Goal: Task Accomplishment & Management: Use online tool/utility

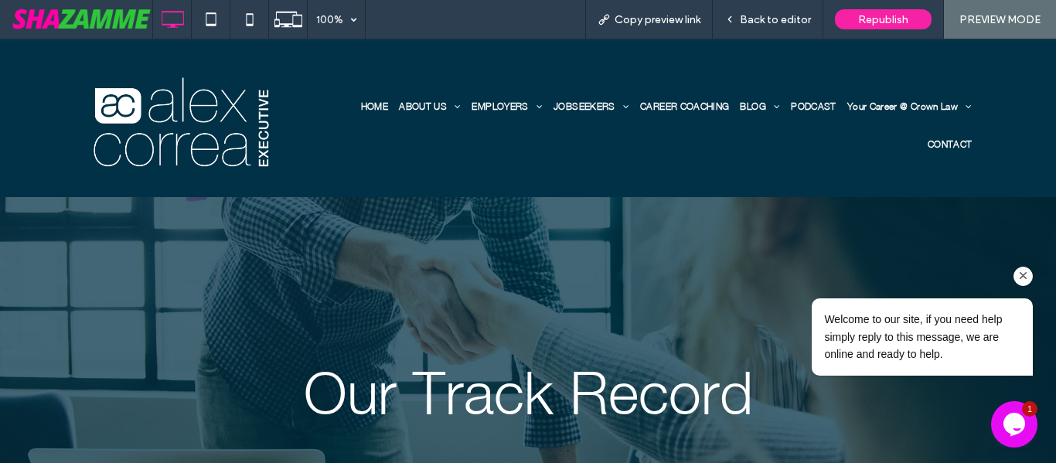
click at [1019, 274] on icon "Chat attention grabber" at bounding box center [1024, 276] width 14 height 14
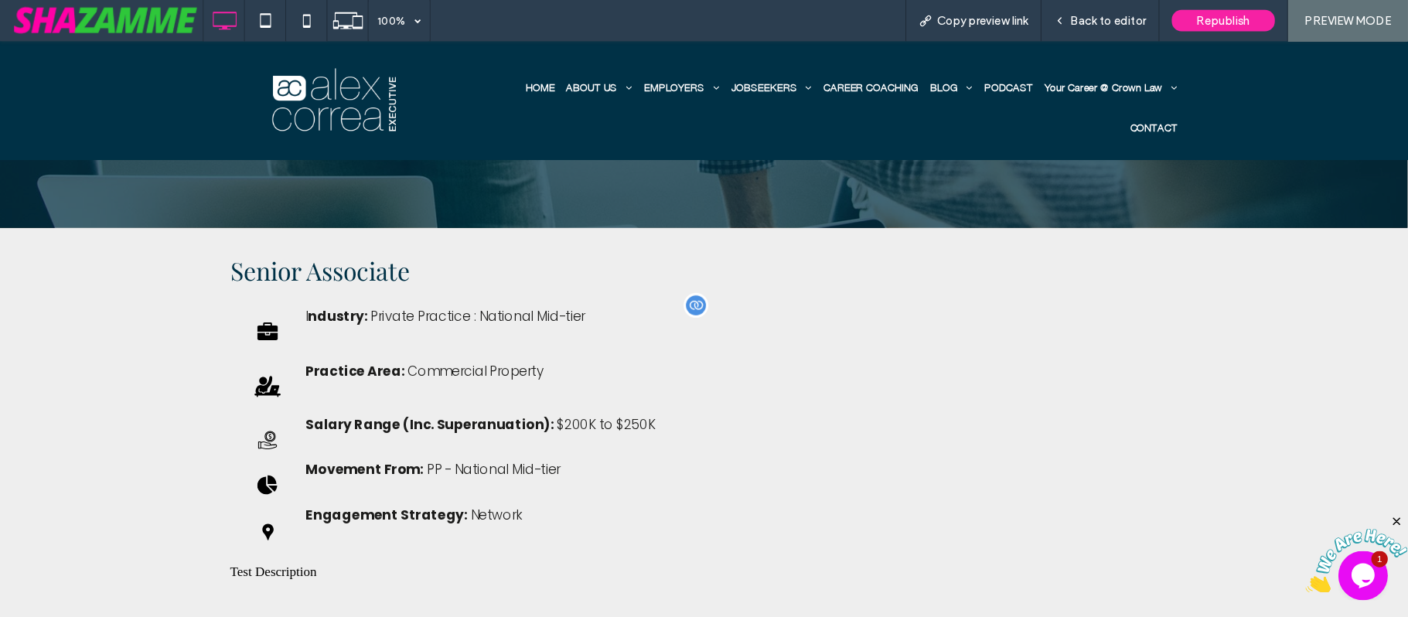
scroll to position [213, 0]
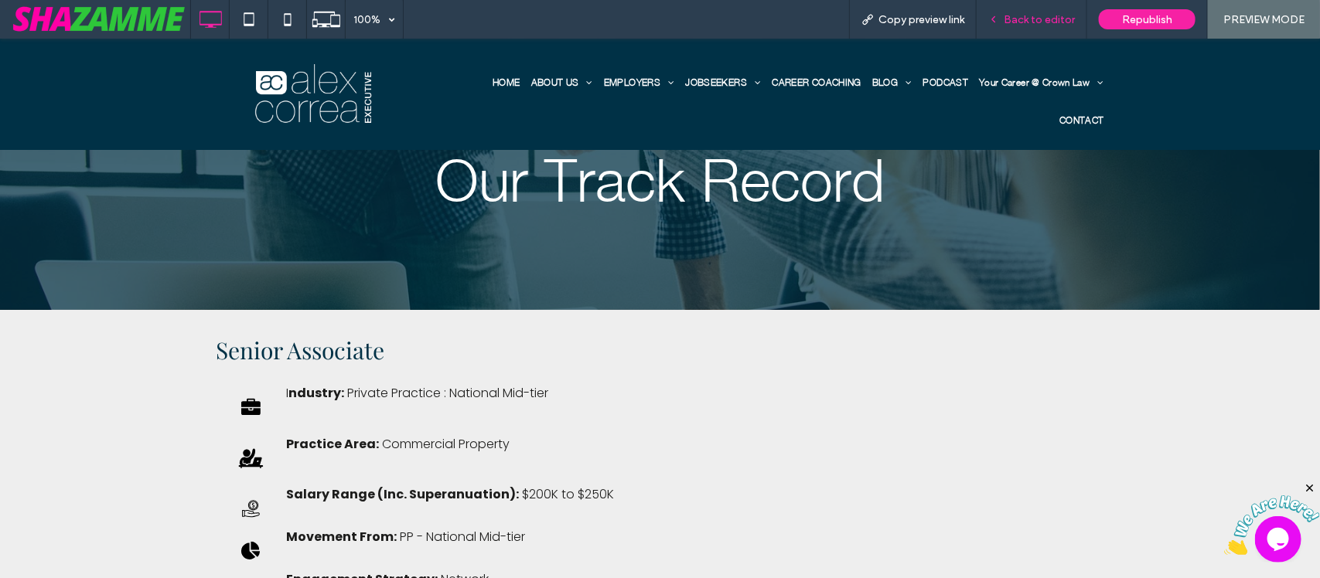
click at [1040, 36] on div "Back to editor" at bounding box center [1031, 19] width 111 height 39
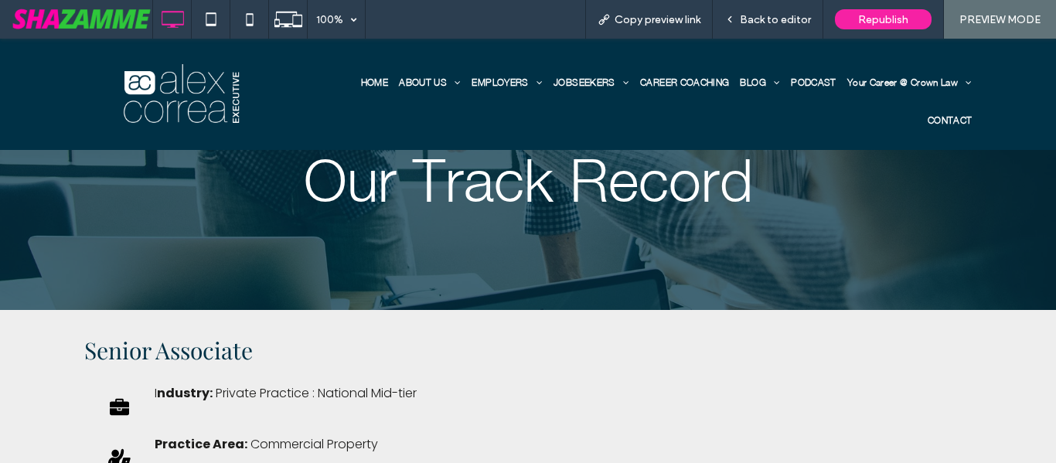
scroll to position [213, 0]
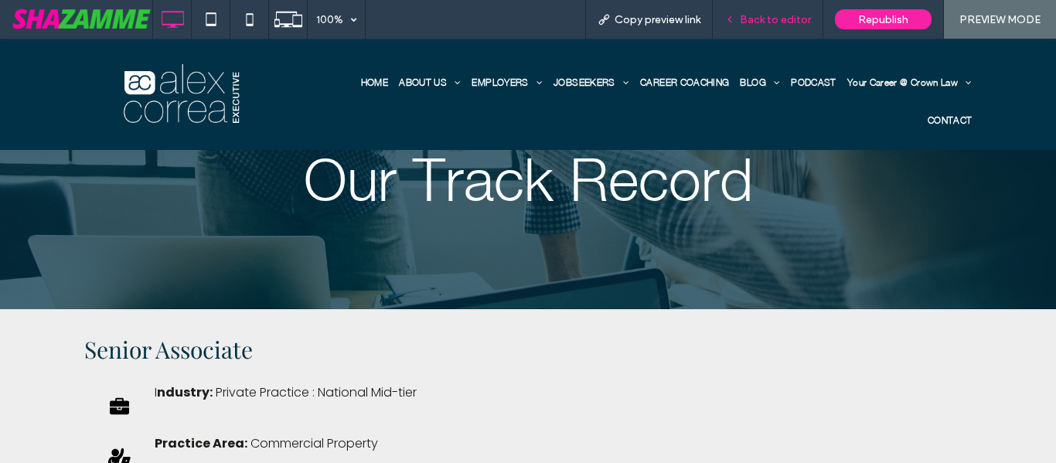
click at [767, 26] on span "Back to editor" at bounding box center [775, 19] width 71 height 13
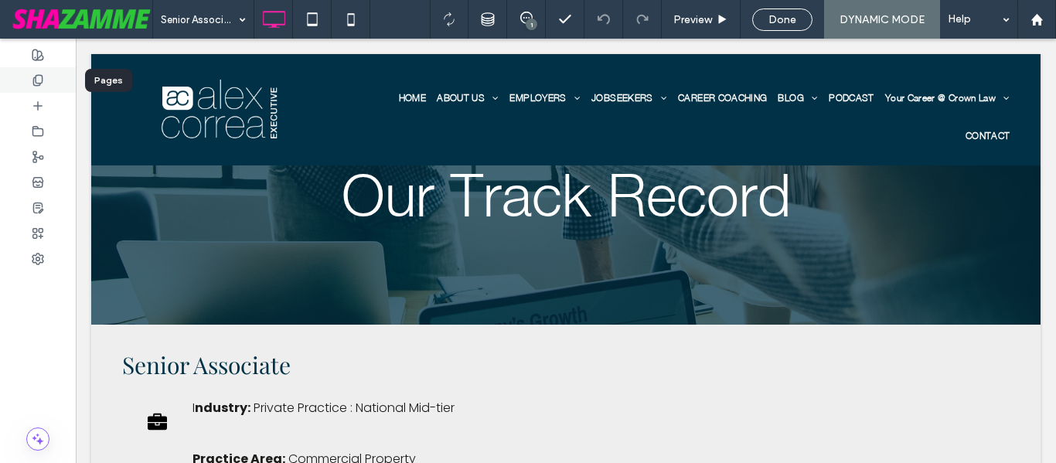
click at [49, 79] on div at bounding box center [38, 80] width 76 height 26
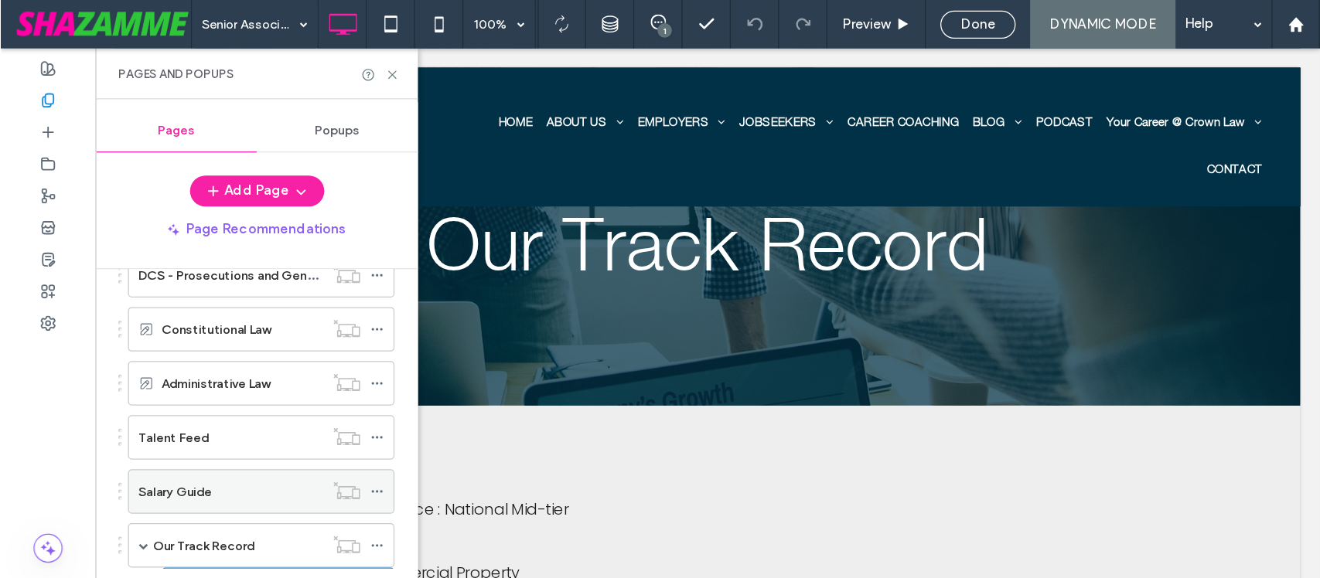
scroll to position [725, 0]
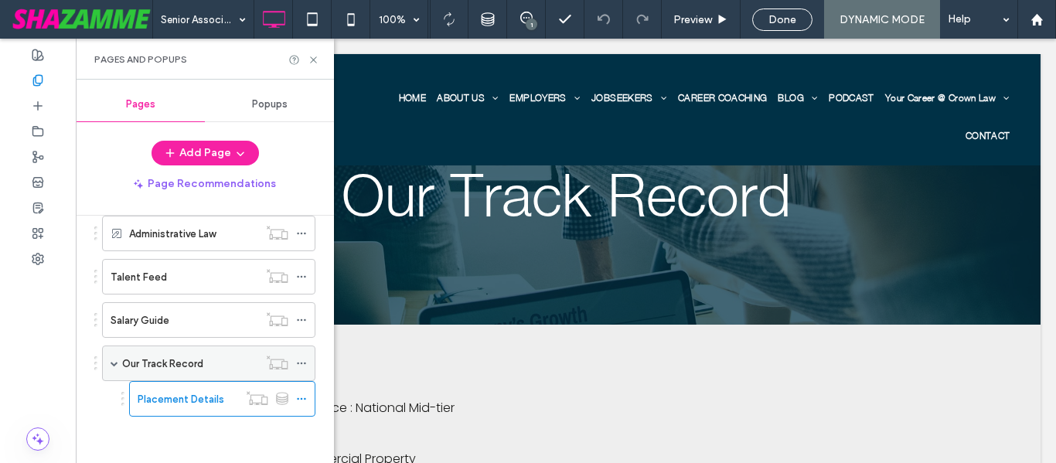
click at [192, 362] on label "Our Track Record" at bounding box center [162, 363] width 81 height 27
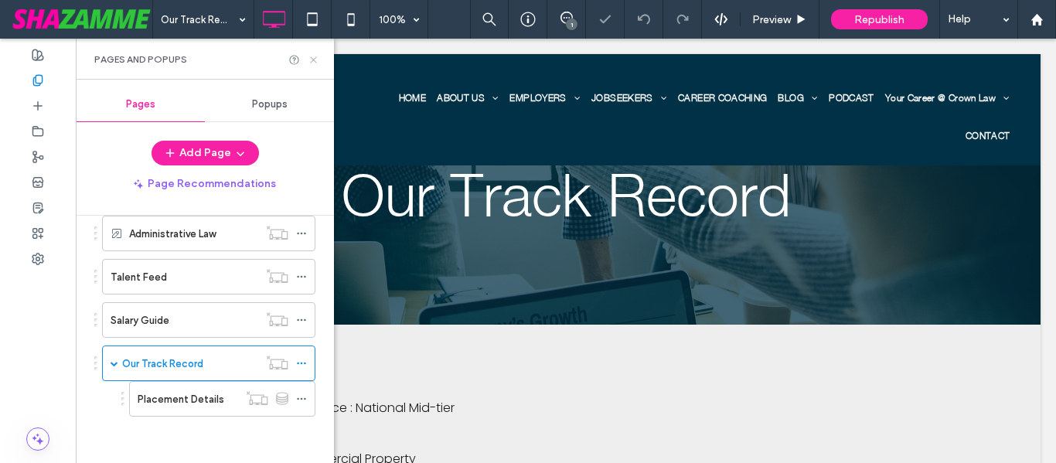
click at [308, 55] on icon at bounding box center [314, 60] width 12 height 12
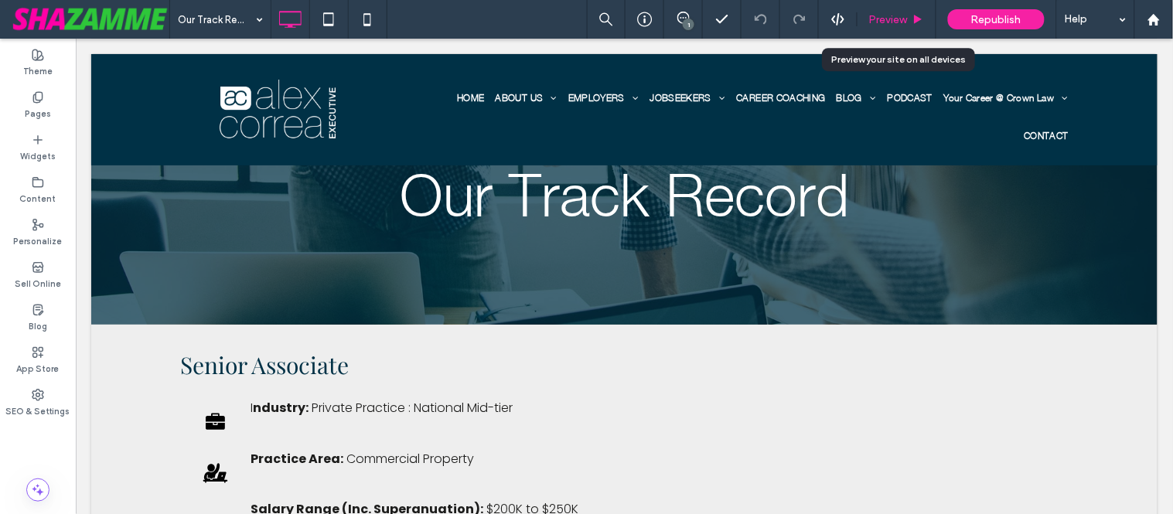
click at [875, 26] on div "Preview" at bounding box center [896, 19] width 79 height 39
click at [902, 19] on span "Preview" at bounding box center [888, 19] width 39 height 13
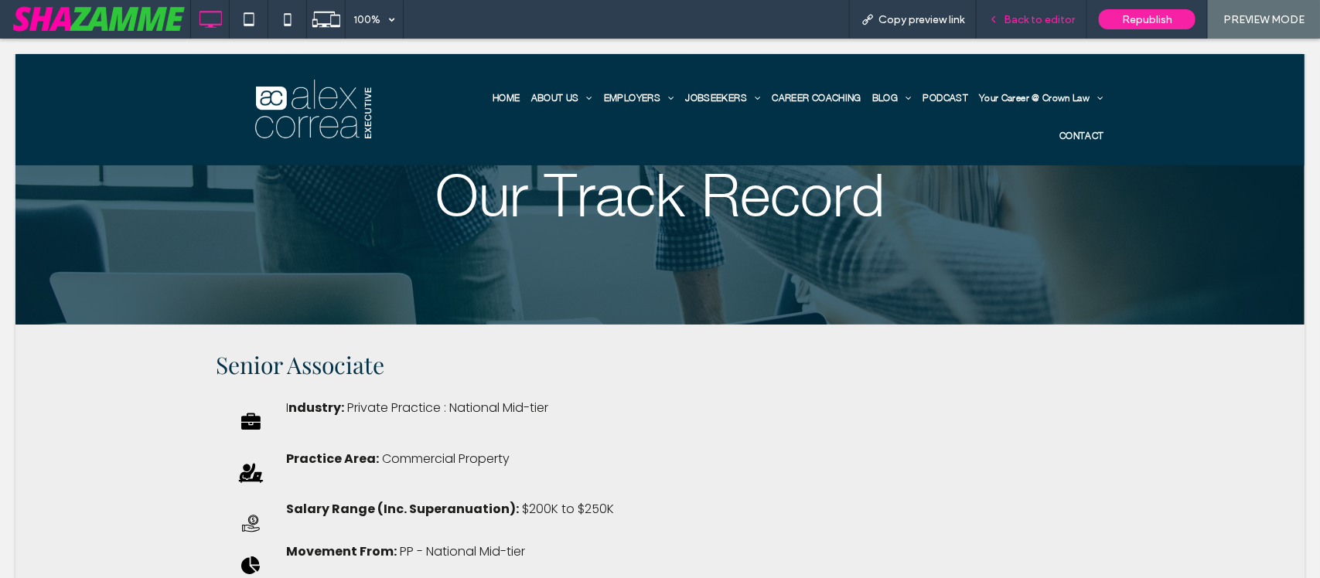
click at [1017, 26] on div "Back to editor" at bounding box center [1031, 19] width 111 height 39
click at [1037, 4] on div "Back to editor" at bounding box center [1031, 19] width 111 height 39
click at [1034, 18] on span "Back to editor" at bounding box center [1039, 19] width 71 height 13
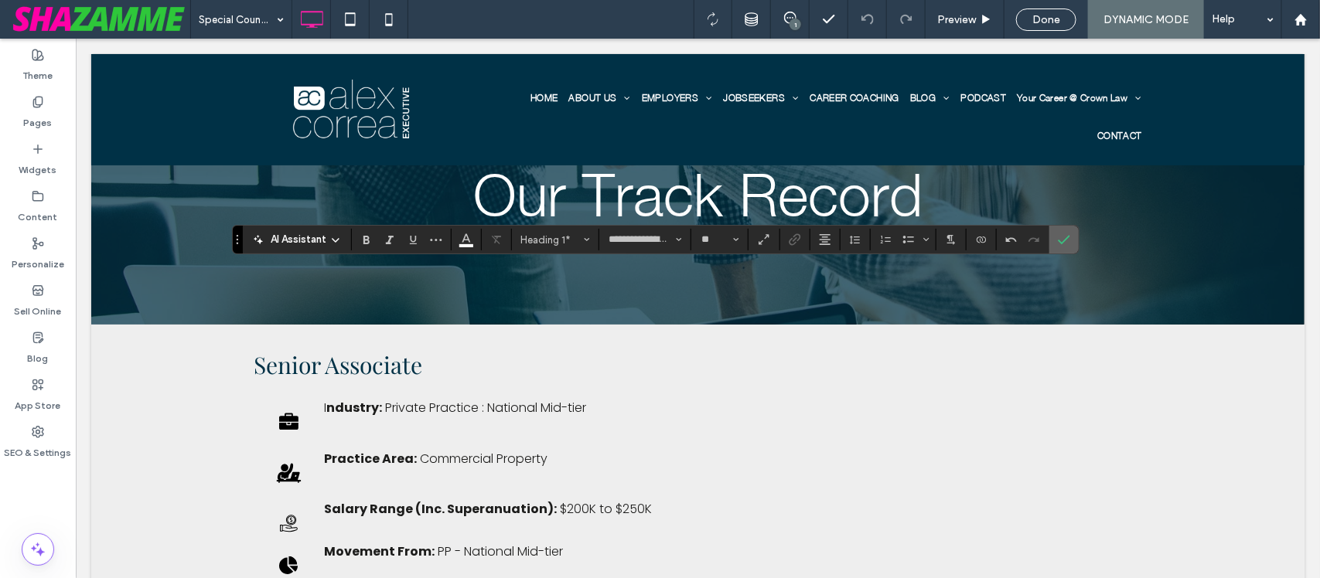
click at [1055, 230] on span "Confirm" at bounding box center [1064, 240] width 12 height 26
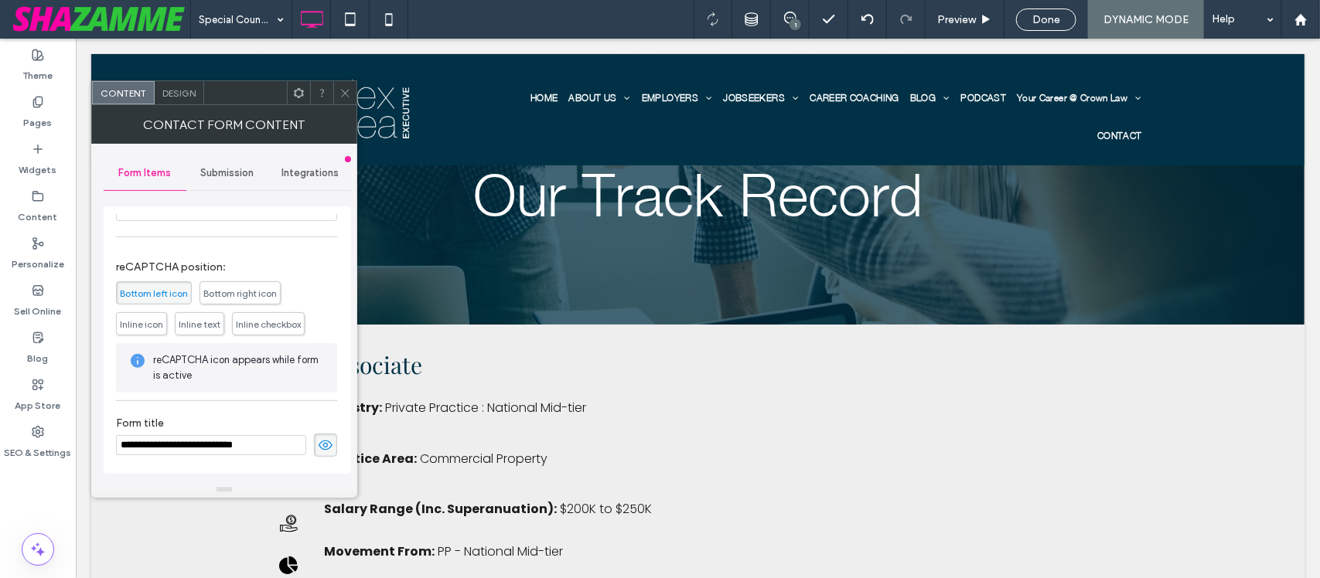
scroll to position [360, 0]
click at [249, 439] on input "**********" at bounding box center [211, 445] width 190 height 20
drag, startPoint x: 249, startPoint y: 447, endPoint x: 203, endPoint y: 451, distance: 46.5
click at [203, 451] on input "**********" at bounding box center [211, 445] width 190 height 20
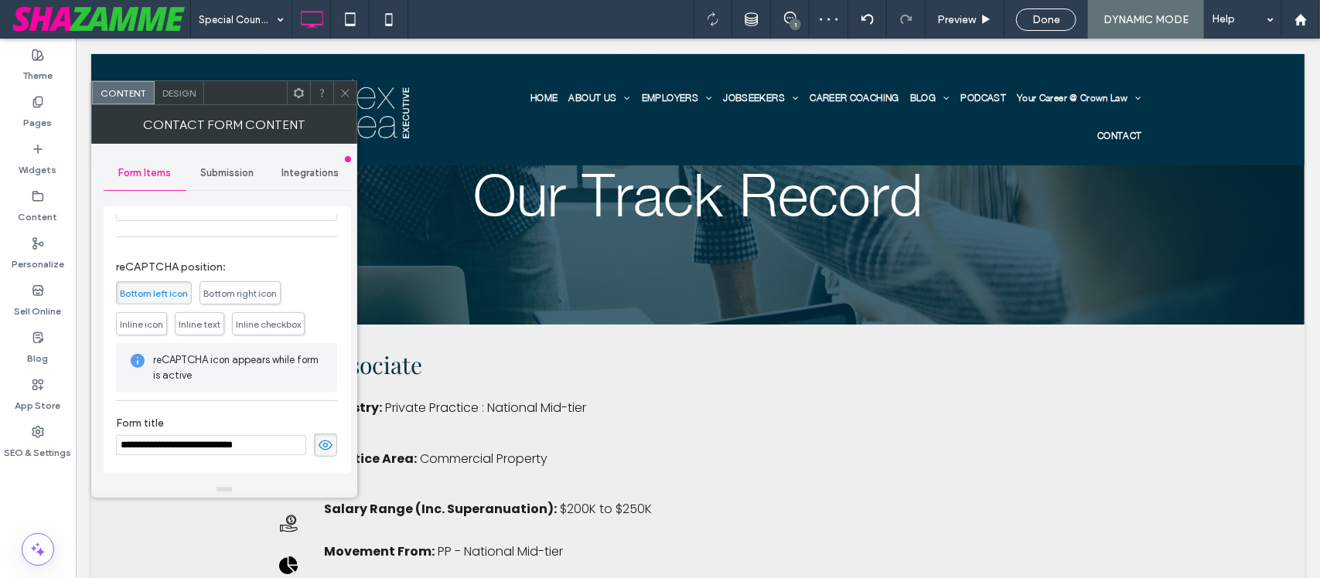
type input "**********"
click at [341, 101] on span at bounding box center [345, 92] width 12 height 23
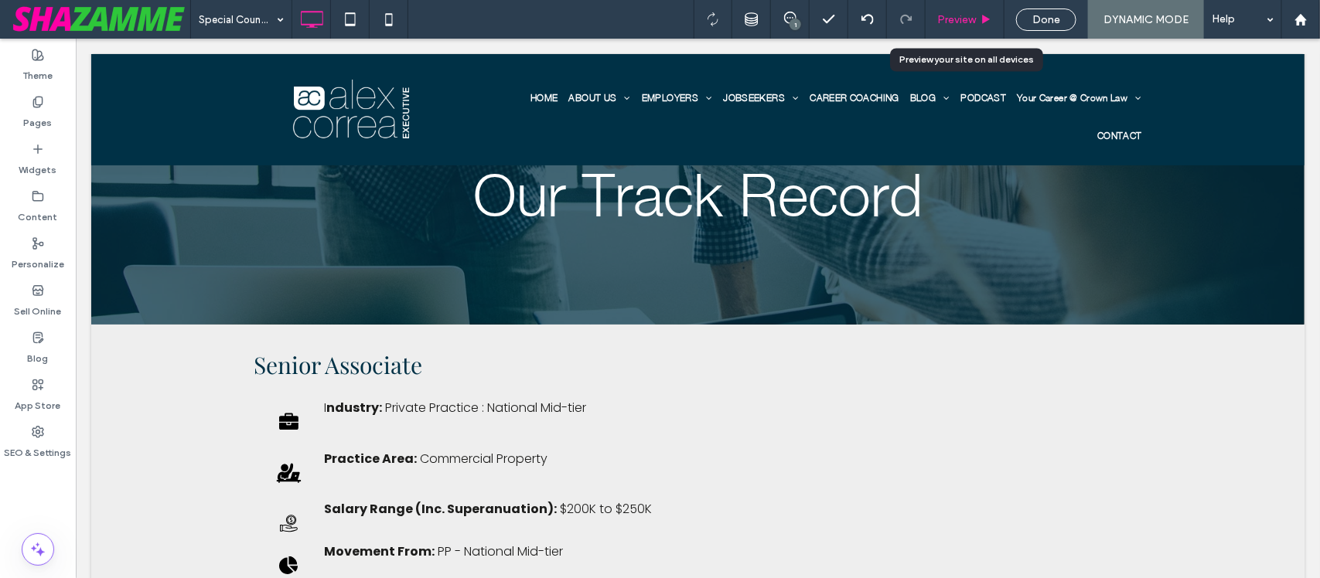
click at [963, 16] on span "Preview" at bounding box center [956, 19] width 39 height 13
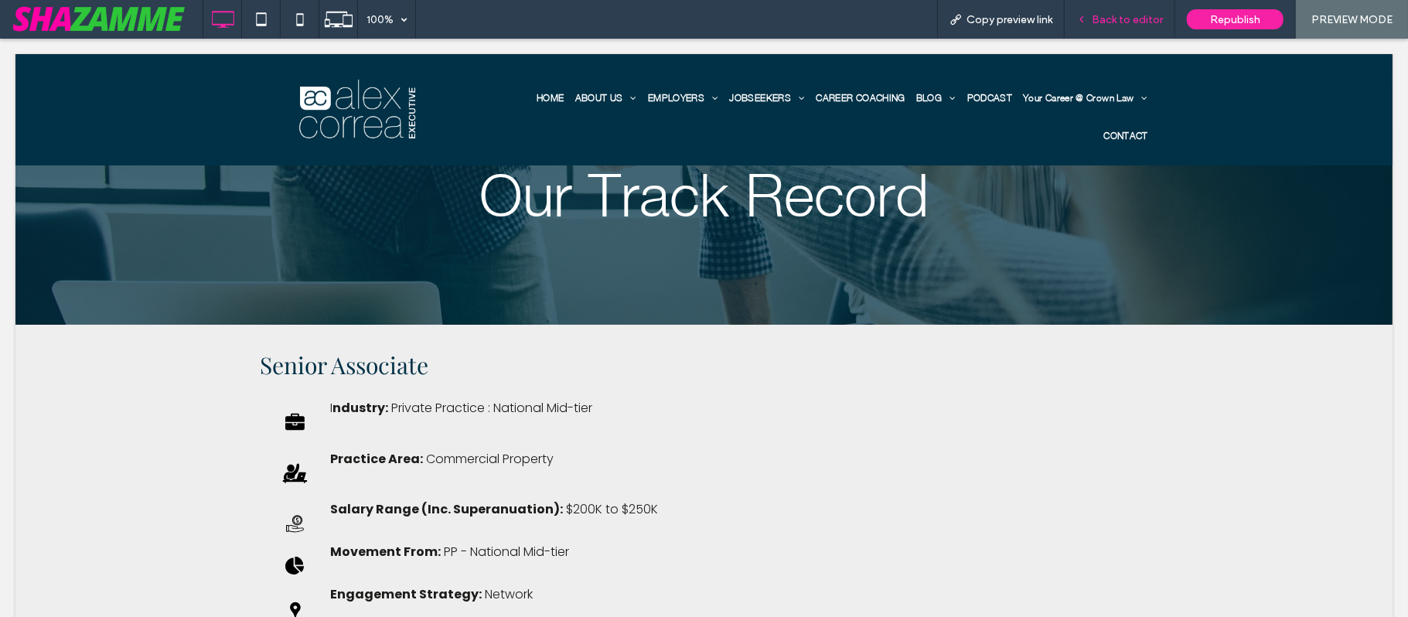
click at [1055, 11] on div "Back to editor" at bounding box center [1120, 19] width 111 height 39
click at [1055, 22] on span "Back to editor" at bounding box center [1127, 19] width 71 height 13
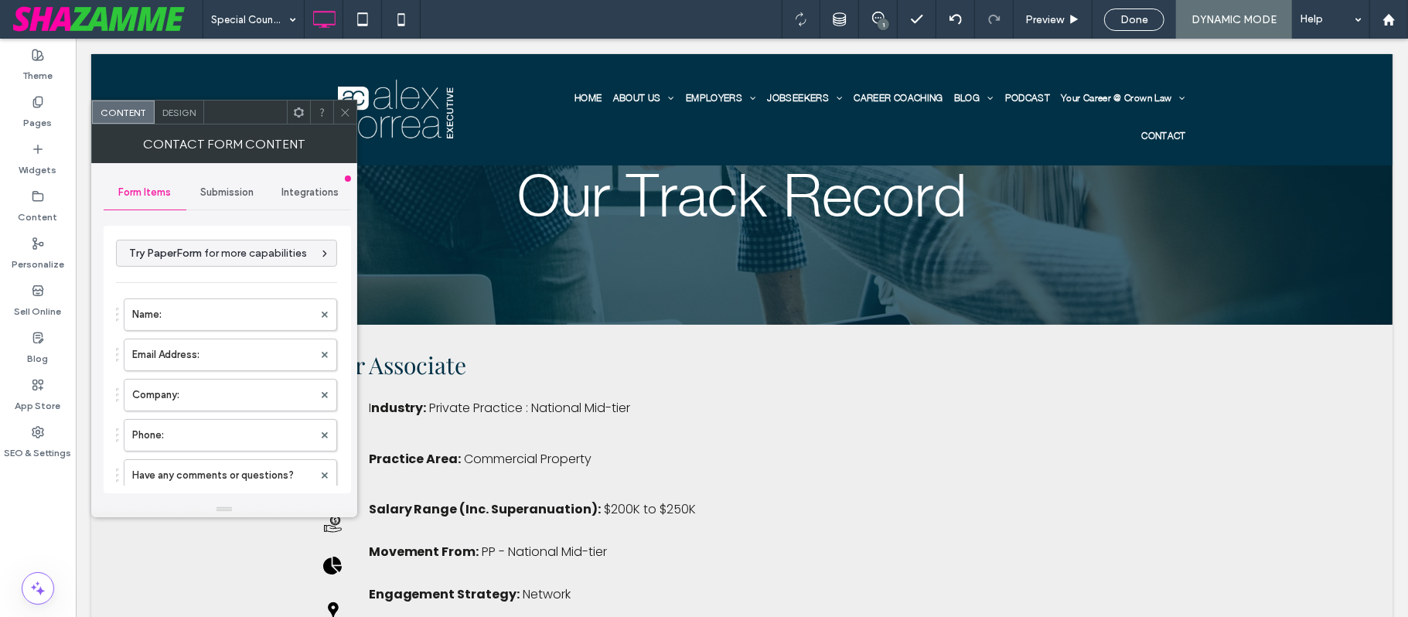
click at [223, 180] on div "Submission" at bounding box center [227, 193] width 83 height 34
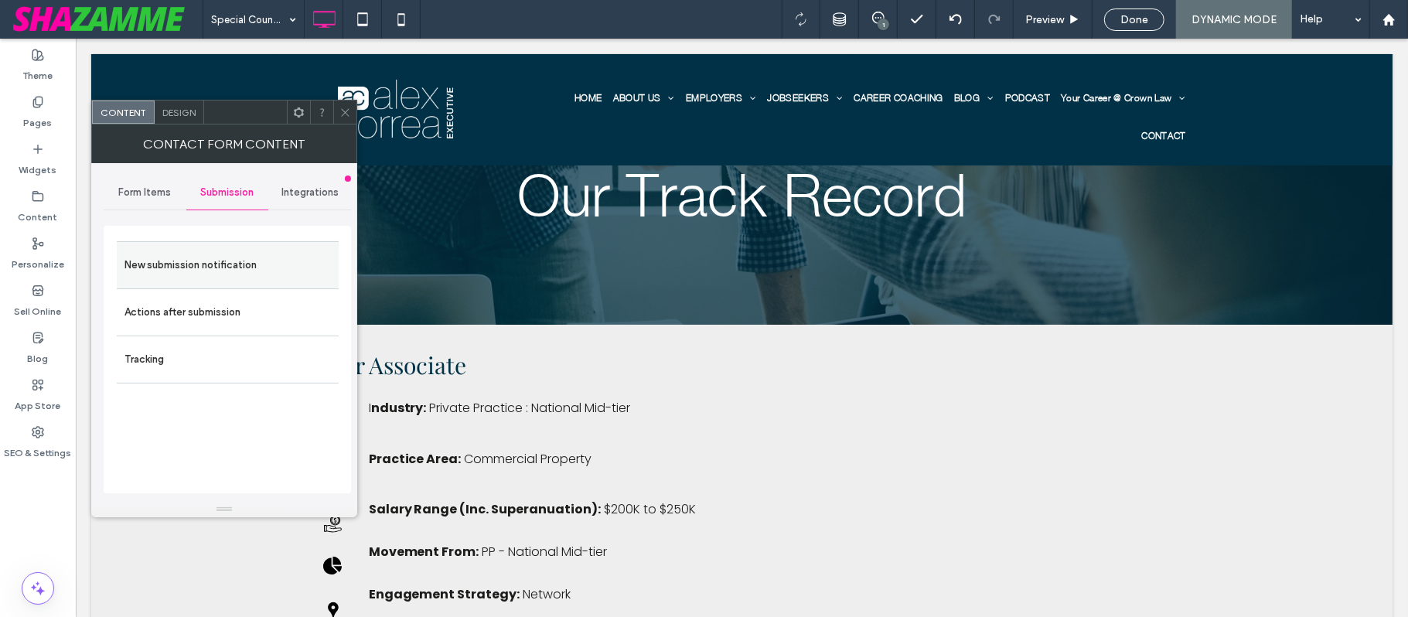
click at [203, 269] on label "New submission notification" at bounding box center [227, 265] width 206 height 31
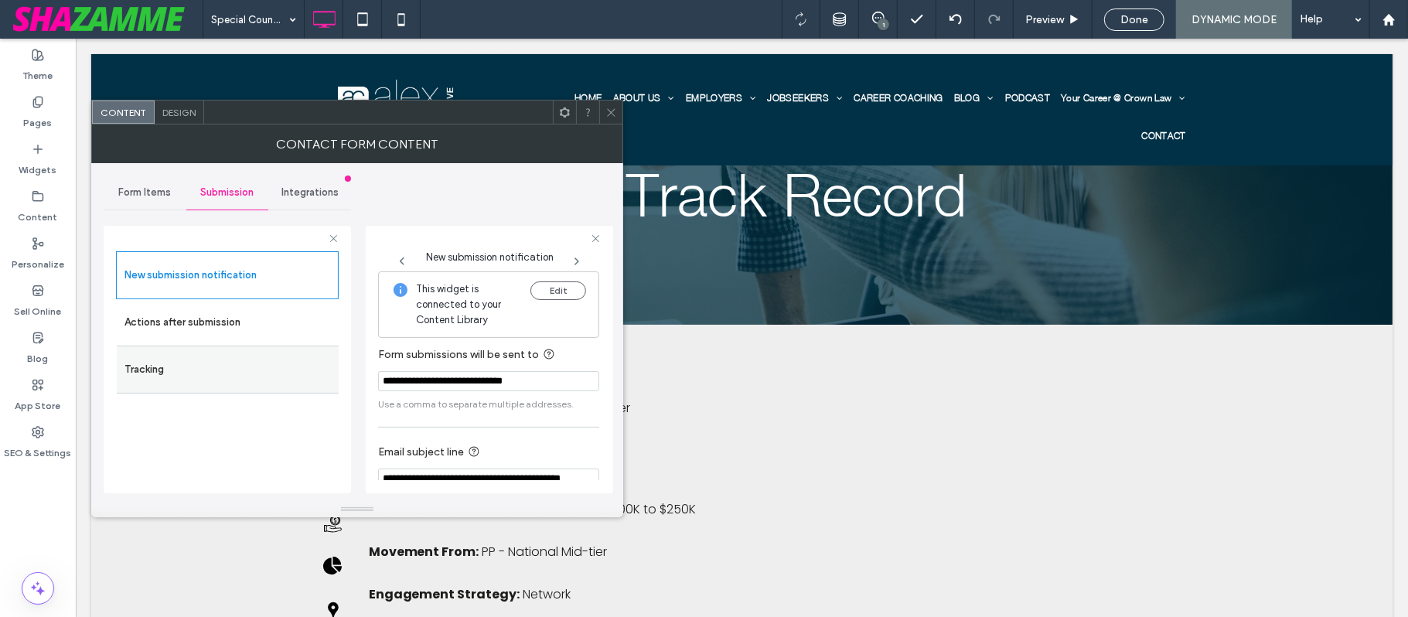
drag, startPoint x: 552, startPoint y: 388, endPoint x: 297, endPoint y: 366, distance: 256.1
click at [297, 366] on div "**********" at bounding box center [227, 357] width 247 height 288
